Goal: Navigation & Orientation: Find specific page/section

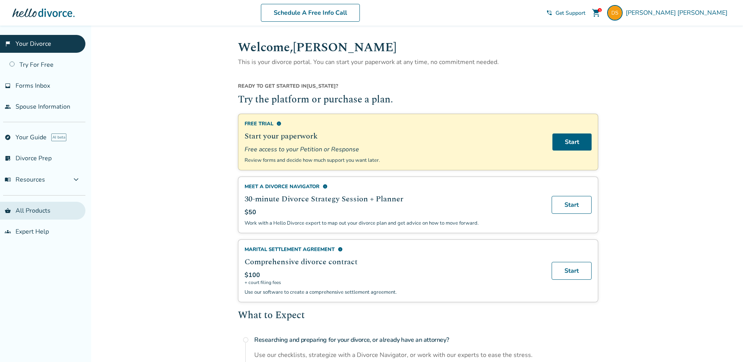
click at [30, 214] on link "shopping_basket All Products" at bounding box center [42, 211] width 85 height 18
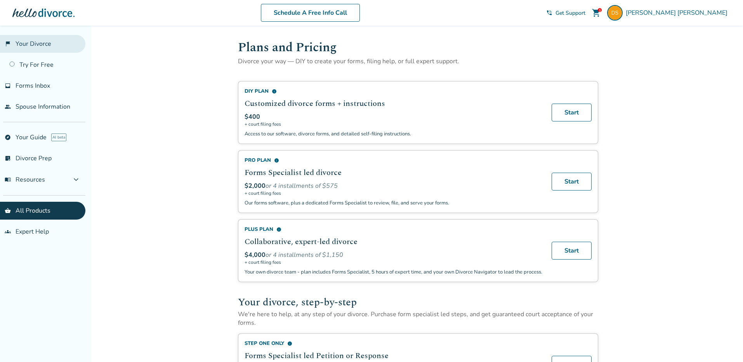
click at [21, 45] on link "flag_2 Your Divorce" at bounding box center [42, 44] width 85 height 18
